Goal: Task Accomplishment & Management: Complete application form

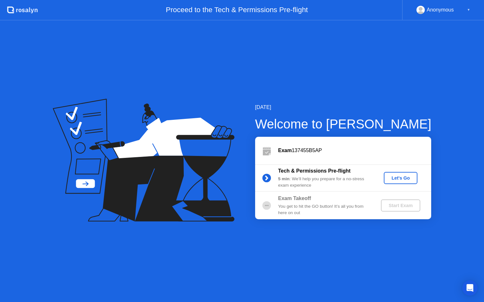
click at [395, 176] on div "Let's Go" at bounding box center [400, 178] width 28 height 5
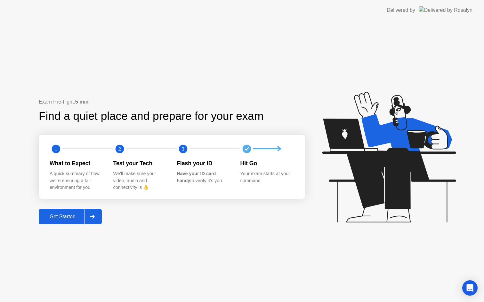
click at [67, 217] on div "Get Started" at bounding box center [63, 217] width 44 height 6
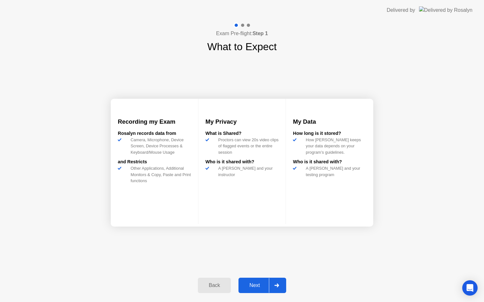
click at [255, 287] on div "Next" at bounding box center [254, 286] width 28 height 6
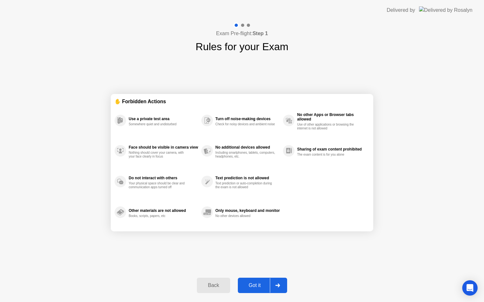
click at [255, 287] on div "Got it" at bounding box center [255, 286] width 30 height 6
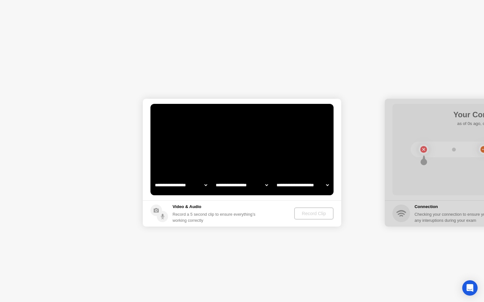
select select "**********"
select select "*******"
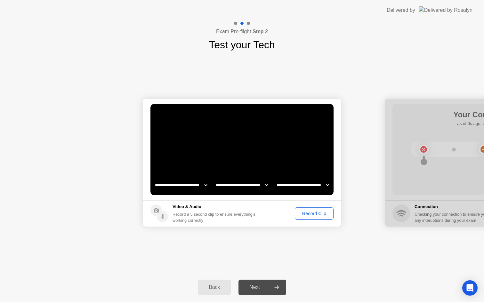
click at [304, 209] on button "Record Clip" at bounding box center [314, 214] width 39 height 12
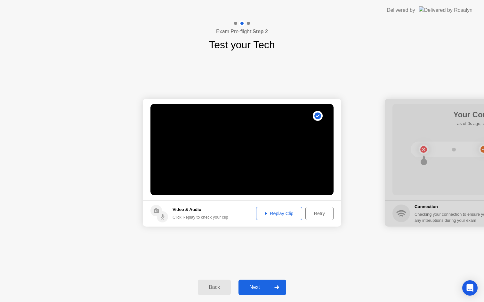
click at [283, 215] on div "Replay Clip" at bounding box center [279, 213] width 42 height 5
click at [259, 286] on div "Next" at bounding box center [254, 288] width 28 height 6
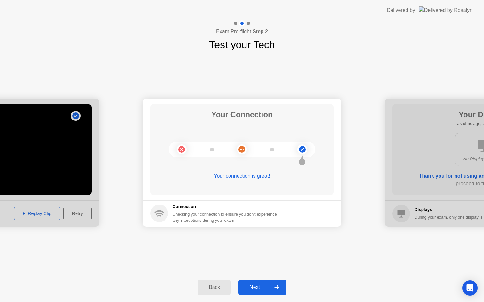
click at [257, 286] on div "Next" at bounding box center [254, 288] width 28 height 6
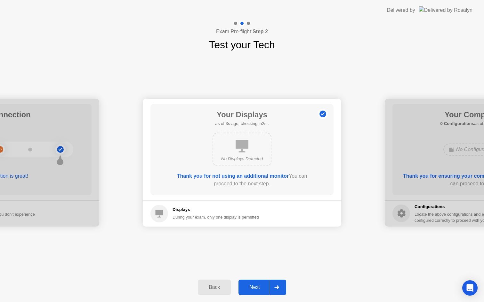
click at [257, 286] on div "Next" at bounding box center [254, 288] width 28 height 6
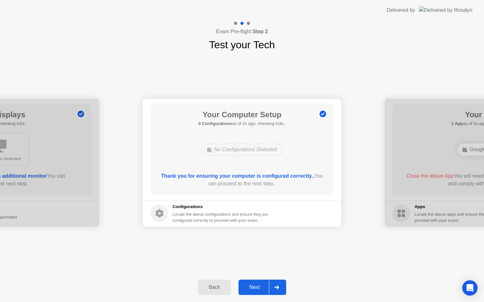
click at [257, 286] on div "Next" at bounding box center [254, 288] width 28 height 6
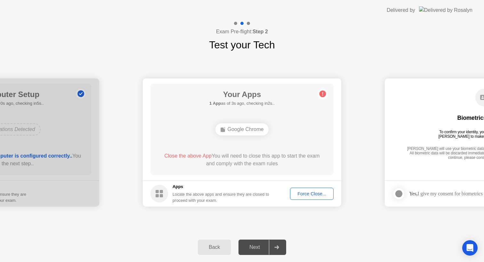
click at [253, 126] on div "Google Chrome" at bounding box center [241, 129] width 53 height 12
click at [310, 191] on div "Force Close..." at bounding box center [311, 193] width 39 height 5
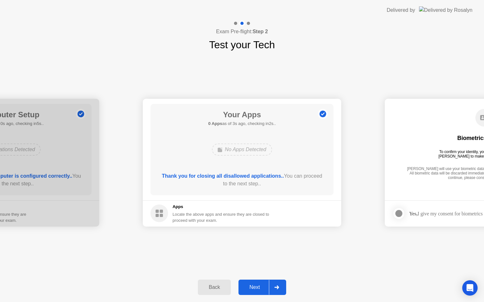
click at [250, 286] on div "Next" at bounding box center [254, 288] width 28 height 6
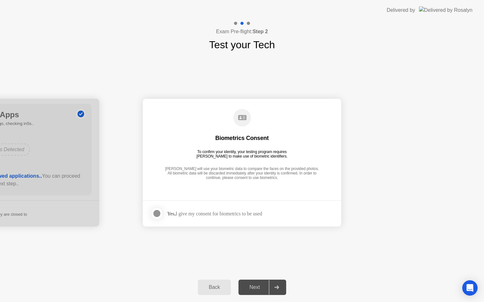
click at [159, 210] on div at bounding box center [157, 214] width 8 height 8
click at [248, 290] on div "Next" at bounding box center [254, 288] width 28 height 6
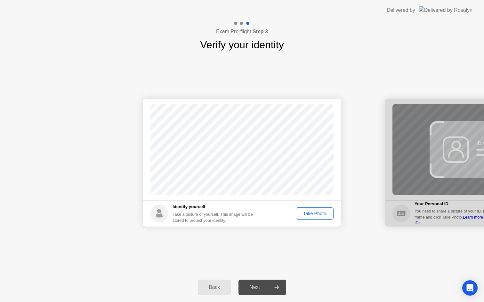
click at [305, 212] on div "Take Photo" at bounding box center [314, 213] width 33 height 5
click at [256, 287] on div "Next" at bounding box center [254, 288] width 28 height 6
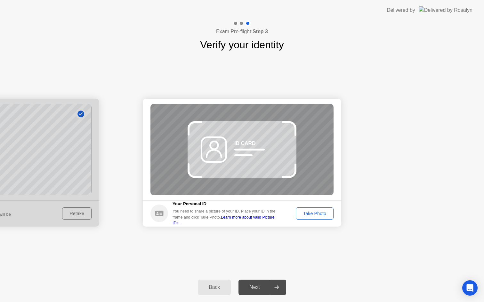
click at [316, 214] on div "Take Photo" at bounding box center [314, 213] width 33 height 5
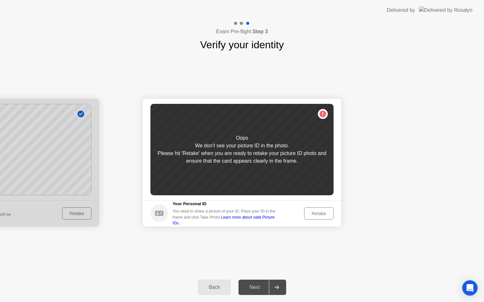
click at [317, 213] on div "Retake" at bounding box center [318, 213] width 25 height 5
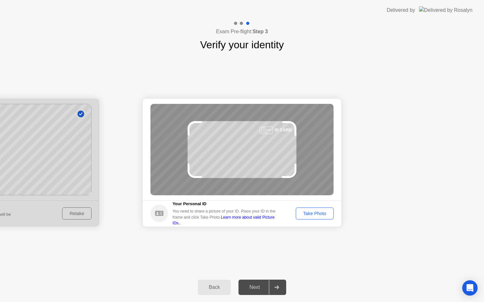
click at [317, 213] on div "Take Photo" at bounding box center [314, 213] width 33 height 5
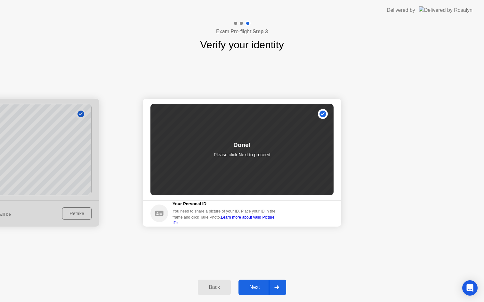
click at [259, 287] on div "Next" at bounding box center [254, 288] width 28 height 6
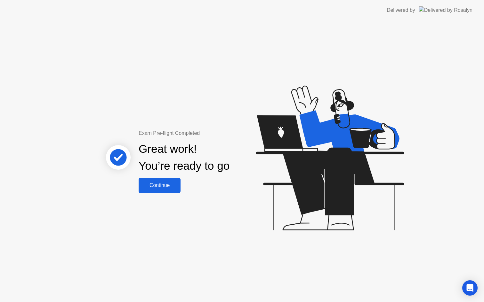
click at [163, 181] on button "Continue" at bounding box center [160, 185] width 42 height 15
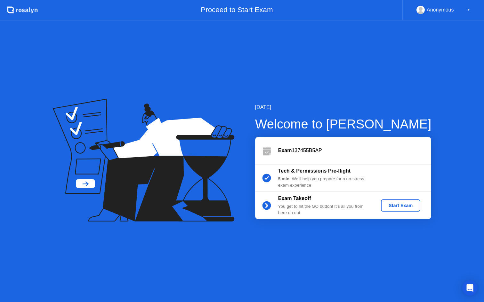
click at [401, 202] on button "Start Exam" at bounding box center [400, 206] width 39 height 12
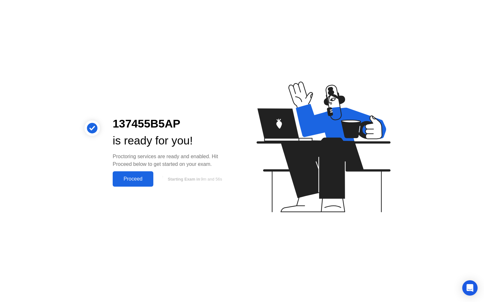
click at [128, 176] on div "Proceed" at bounding box center [133, 179] width 37 height 6
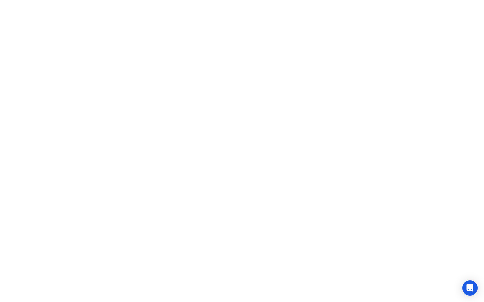
click icon
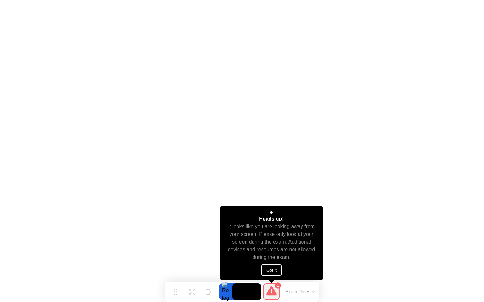
click at [273, 273] on button "Got it" at bounding box center [271, 271] width 20 height 12
